Goal: Transaction & Acquisition: Obtain resource

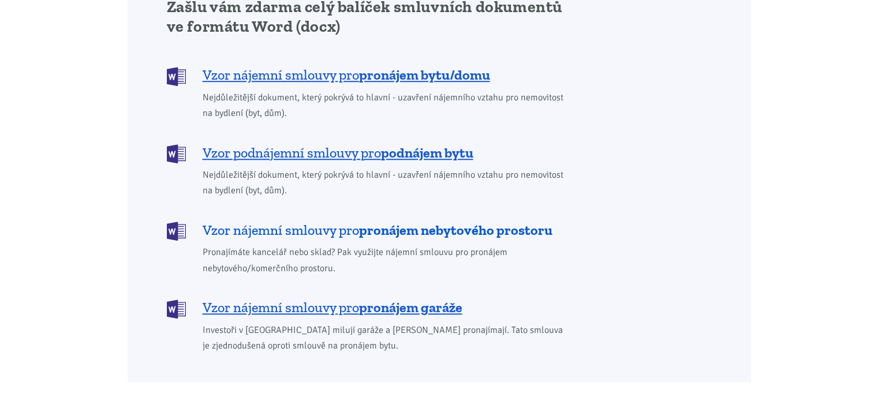
scroll to position [1097, 0]
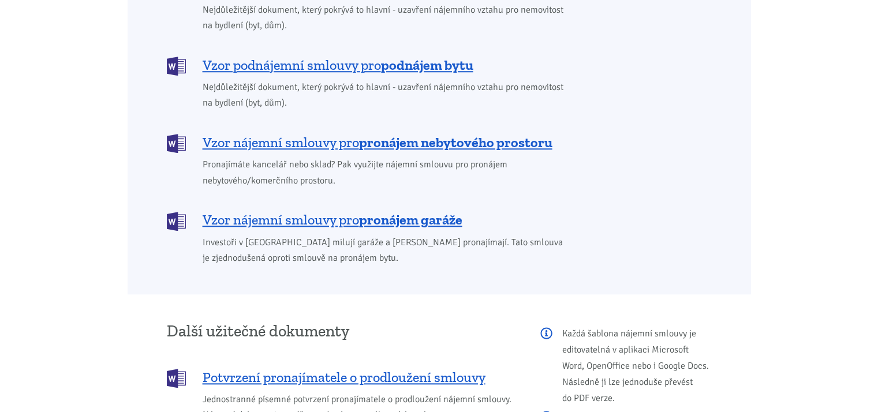
scroll to position [1062, 0]
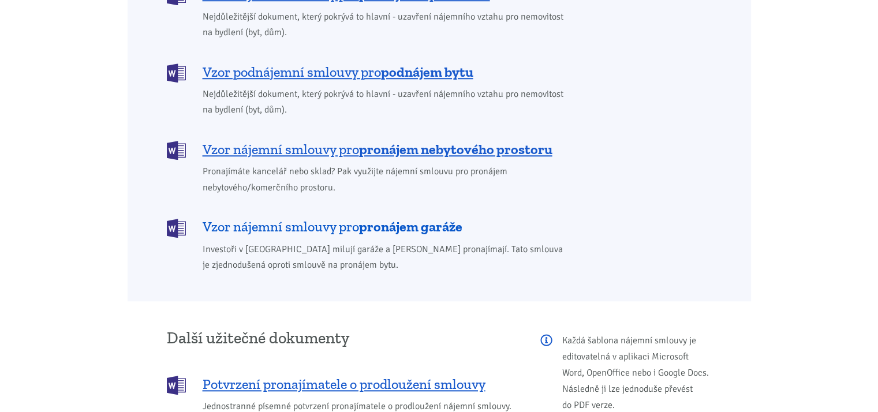
click at [376, 218] on b "pronájem garáže" at bounding box center [410, 226] width 103 height 17
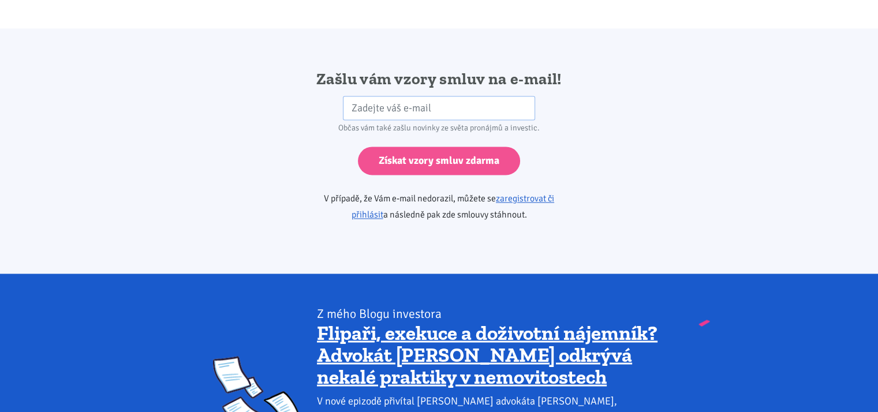
scroll to position [1929, 0]
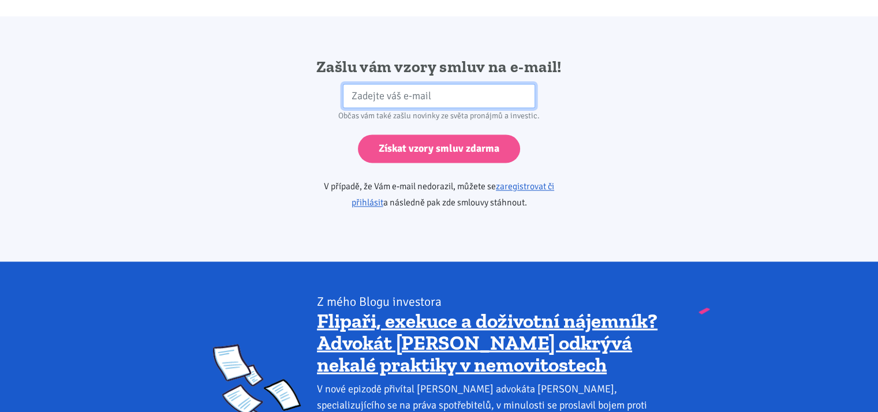
click at [387, 84] on input "email" at bounding box center [439, 96] width 192 height 25
type input "kpepa@centrum.cz"
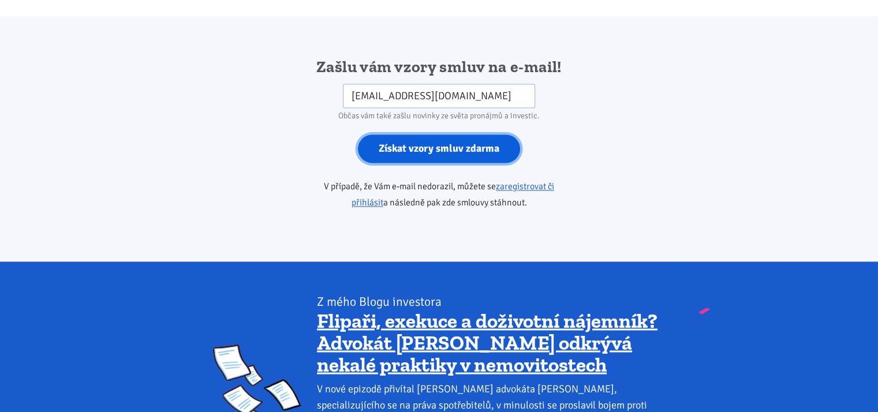
click at [439, 135] on input "Získat vzory smluv zdarma" at bounding box center [439, 149] width 162 height 28
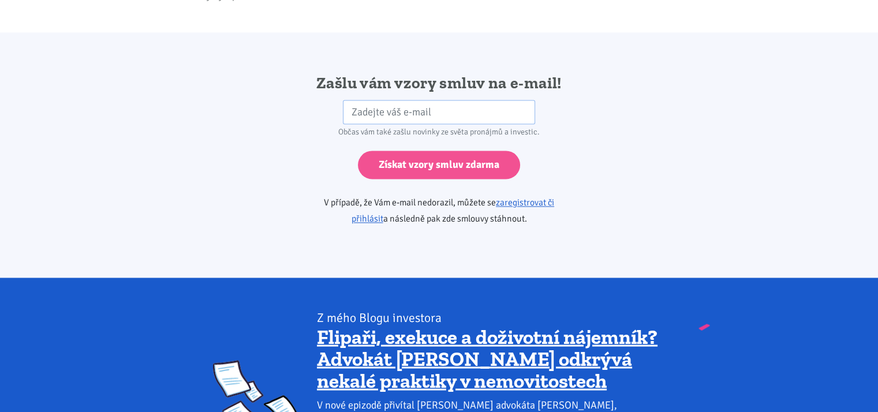
scroll to position [1925, 0]
